Goal: Browse casually

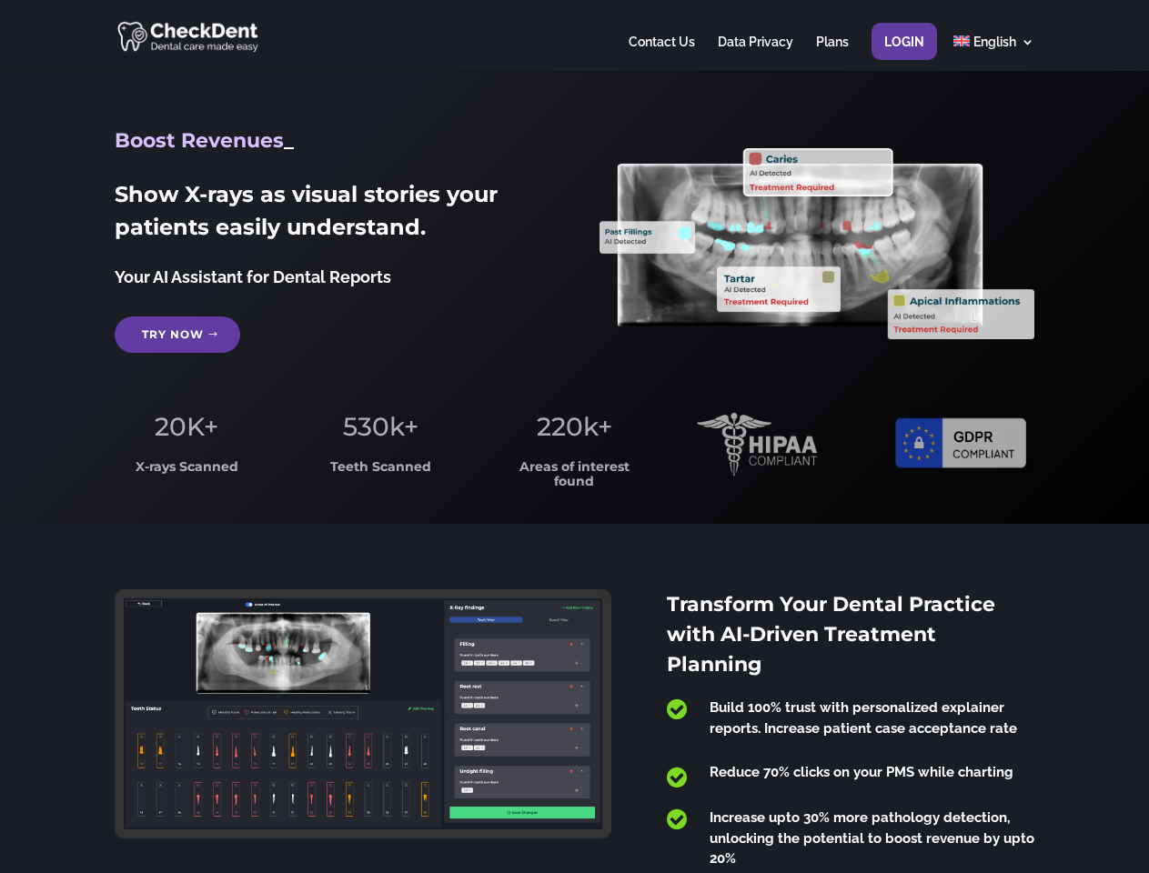
click at [574, 437] on span "220k+" at bounding box center [575, 426] width 76 height 31
click at [574, 35] on div at bounding box center [574, 35] width 919 height 71
click at [574, 437] on span "220k+" at bounding box center [575, 426] width 76 height 31
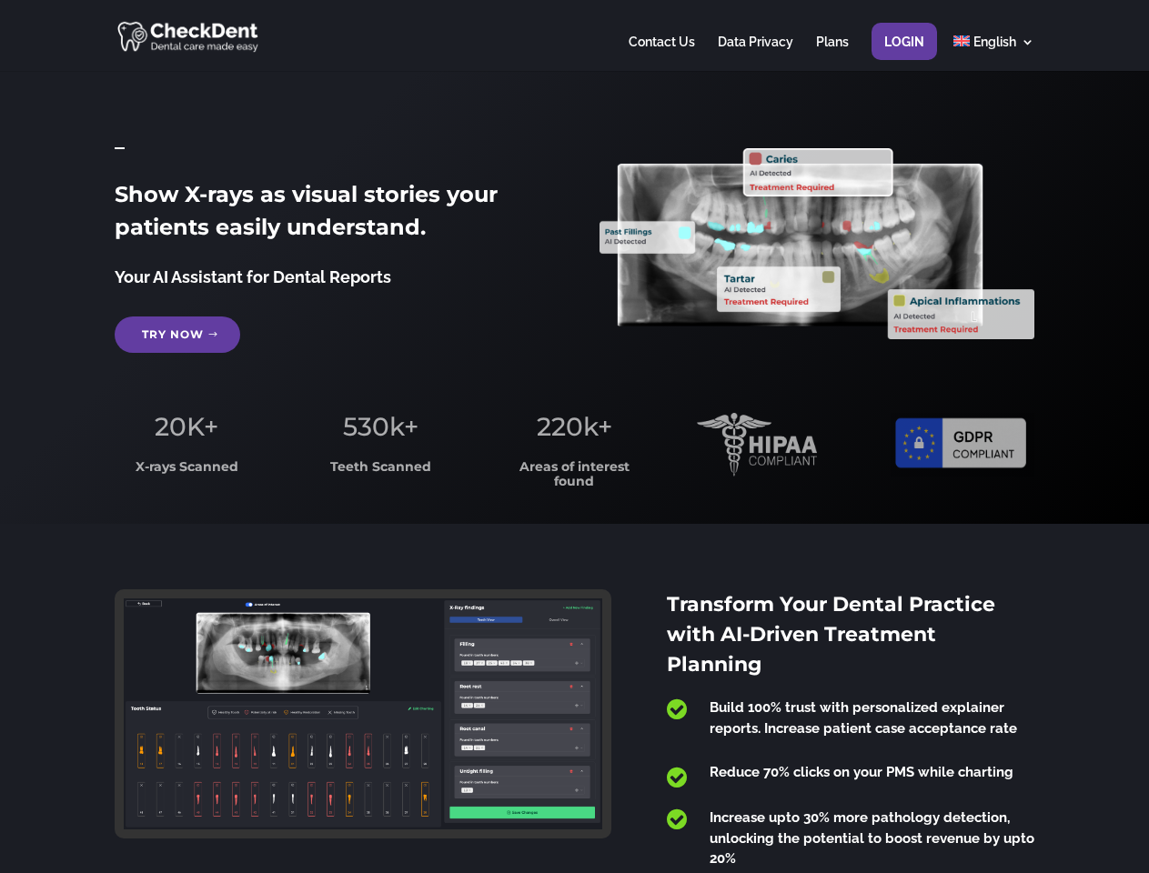
click at [574, 35] on div at bounding box center [574, 35] width 919 height 71
